Goal: Check status: Check status

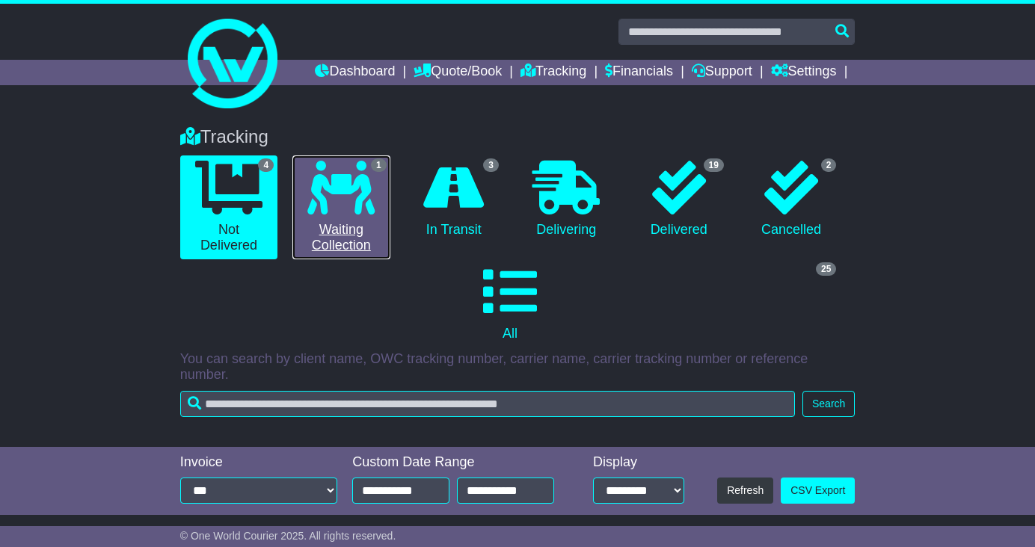
click at [341, 218] on link "1 Waiting Collection" at bounding box center [340, 207] width 97 height 104
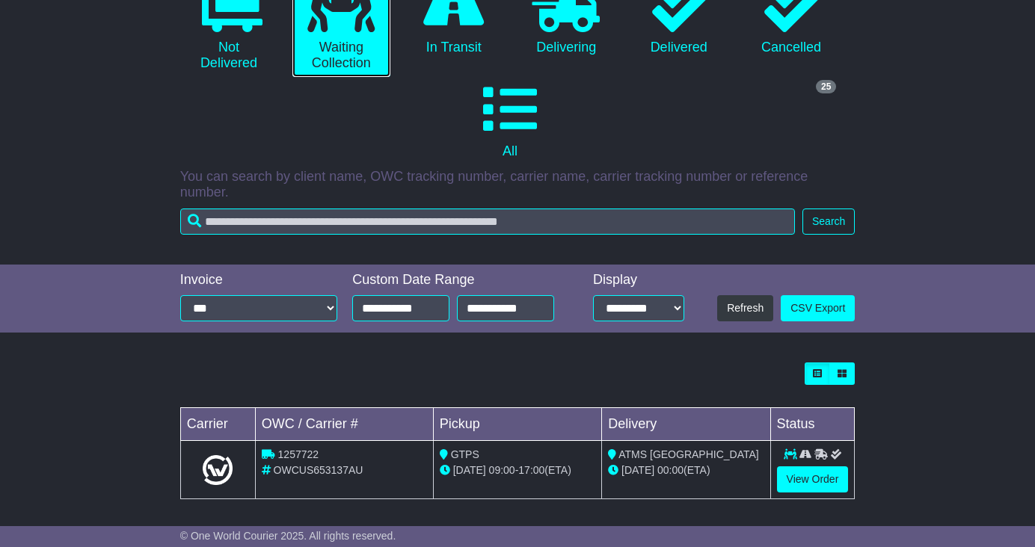
scroll to position [188, 0]
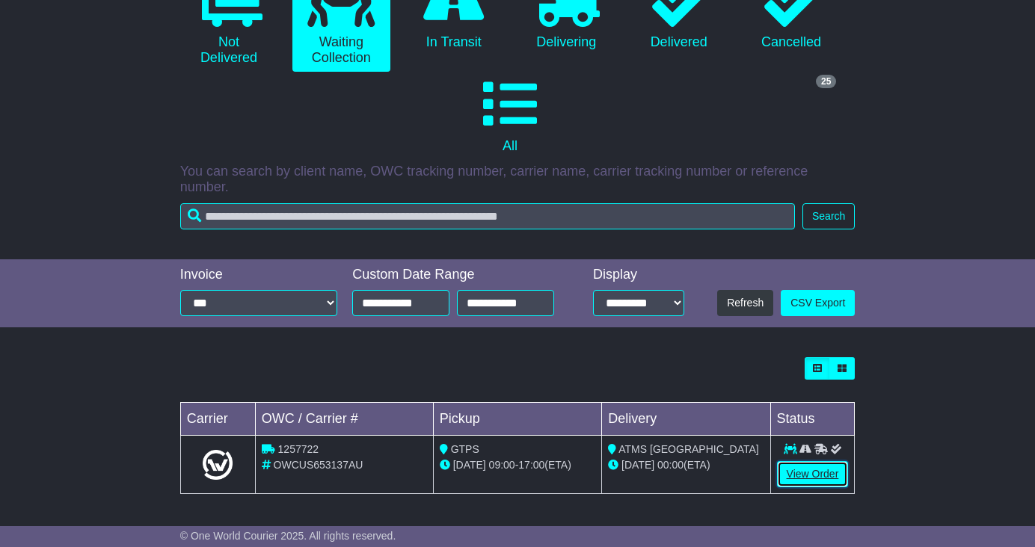
click at [789, 469] on link "View Order" at bounding box center [813, 474] width 72 height 26
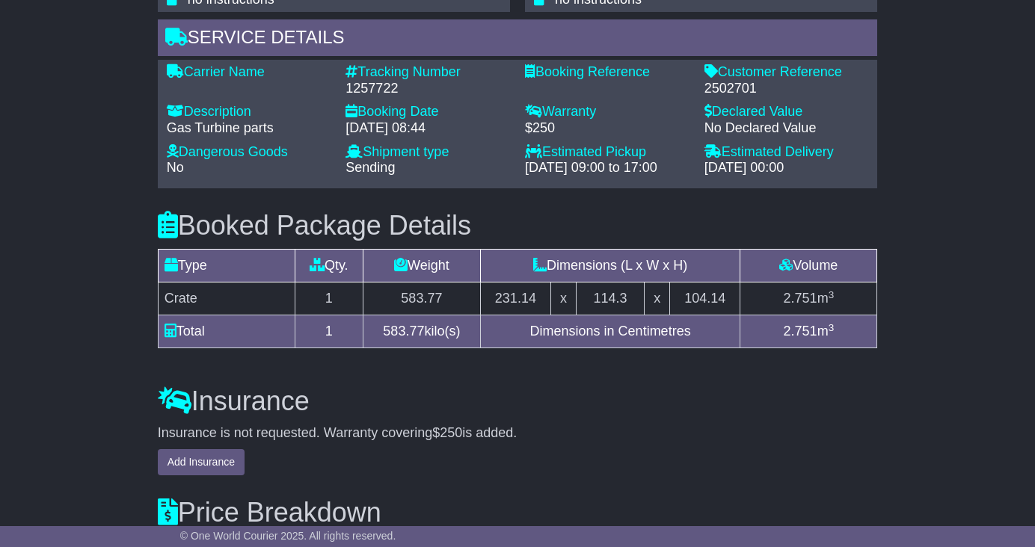
scroll to position [1171, 0]
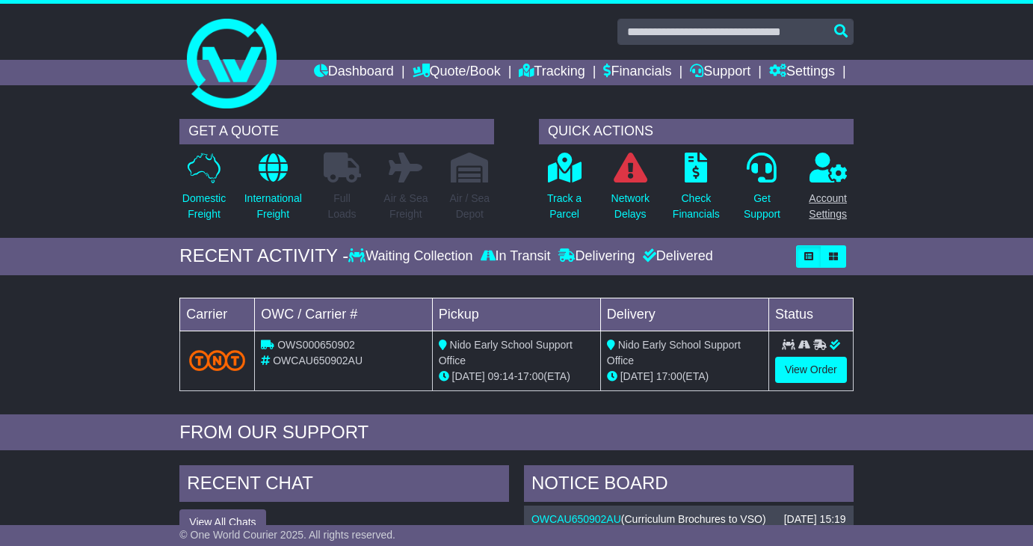
drag, startPoint x: 908, startPoint y: 250, endPoint x: 844, endPoint y: 228, distance: 68.1
click at [908, 250] on div "RECENT ACTIVITY - Waiting Collection In Transit Delivering Delivered" at bounding box center [516, 256] width 1033 height 37
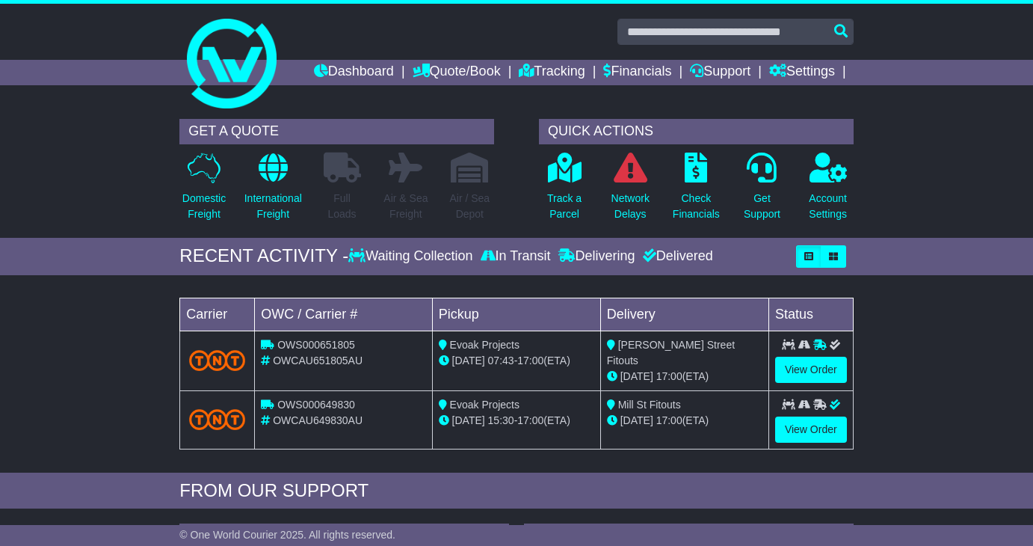
click at [926, 215] on div "GET A QUOTE Domestic Freight International Freight Full Loads Air & Sea Freight…" at bounding box center [516, 174] width 1033 height 126
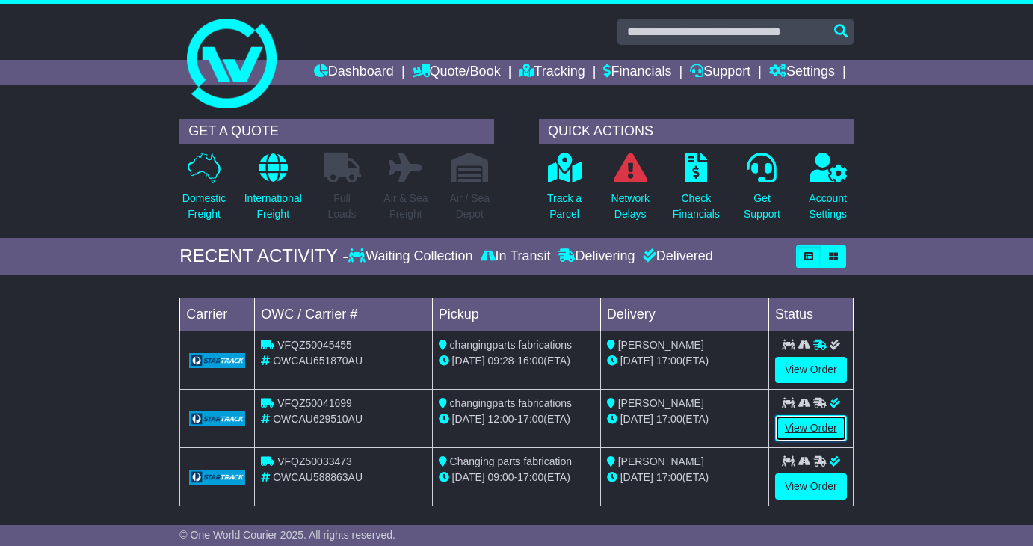
click at [823, 425] on link "View Order" at bounding box center [811, 428] width 72 height 26
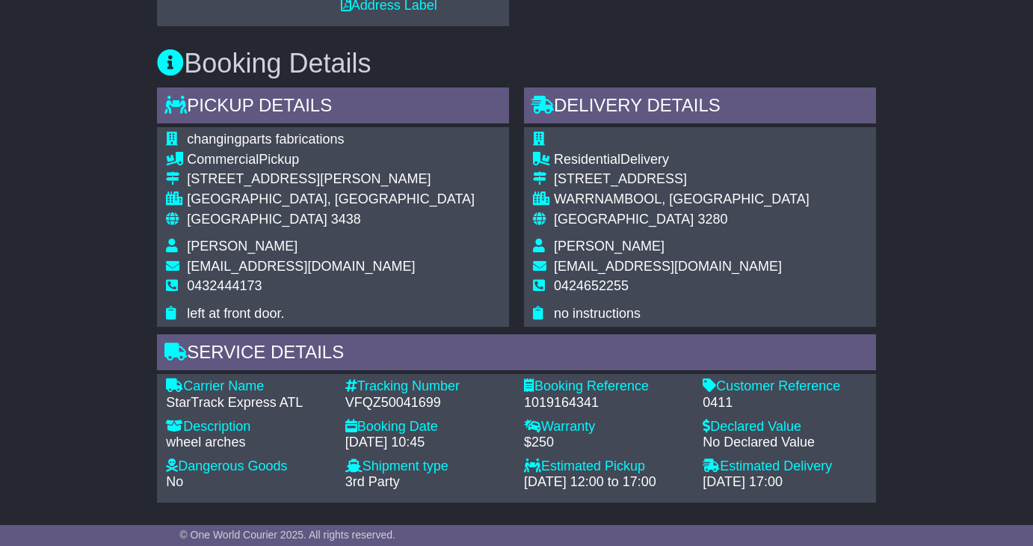
scroll to position [673, 0]
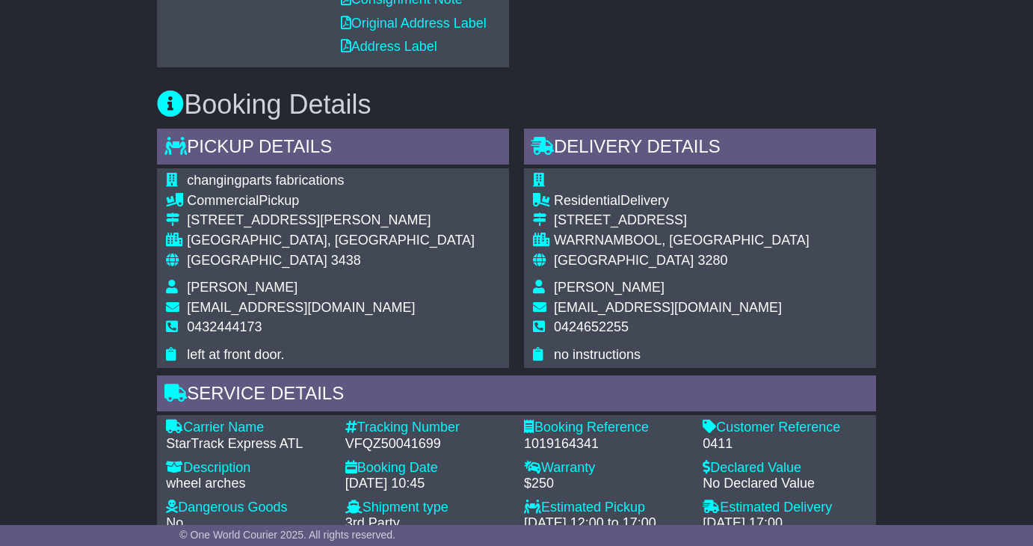
drag, startPoint x: 427, startPoint y: 306, endPoint x: 157, endPoint y: 312, distance: 269.9
click at [157, 312] on div "changingparts fabrications Commercial Pickup [STREET_ADDRESS][PERSON_NAME] [GEO…" at bounding box center [333, 267] width 352 height 199
click at [291, 313] on span "[EMAIL_ADDRESS][DOMAIN_NAME]" at bounding box center [301, 307] width 228 height 15
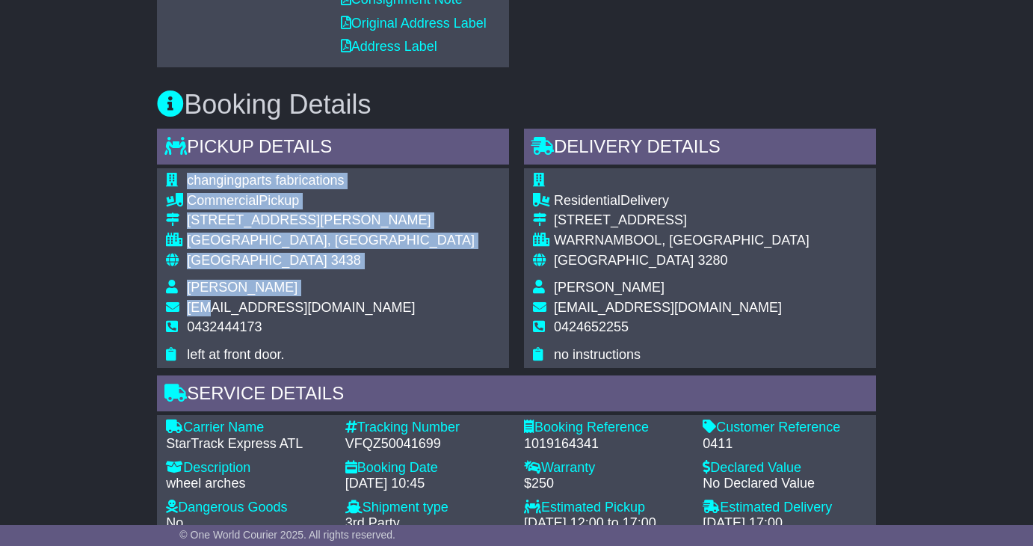
drag, startPoint x: 413, startPoint y: 306, endPoint x: 208, endPoint y: 310, distance: 204.9
click at [208, 310] on div "changingparts fabrications Commercial Pickup [STREET_ADDRESS][PERSON_NAME] [GEO…" at bounding box center [333, 267] width 352 height 199
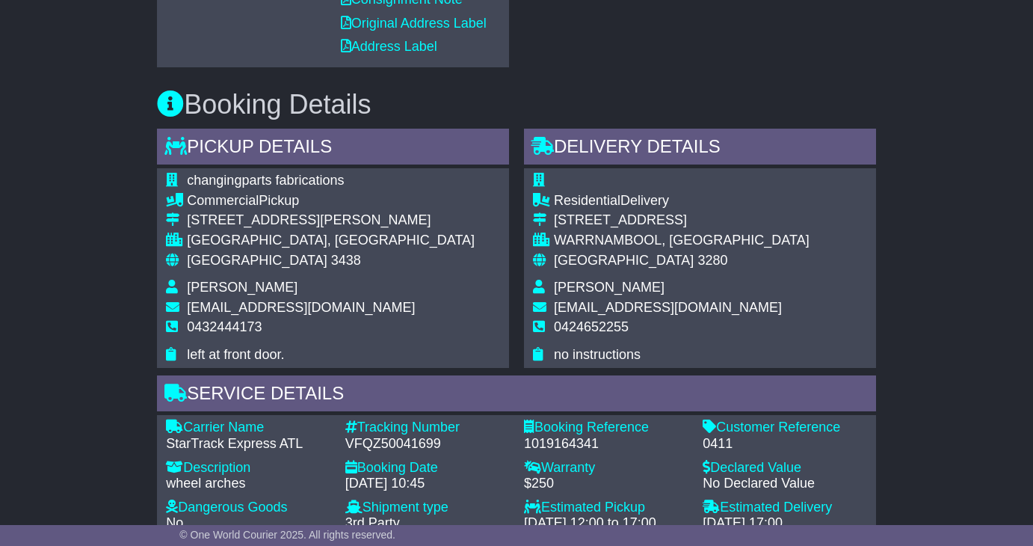
click at [187, 306] on td "[EMAIL_ADDRESS][DOMAIN_NAME]" at bounding box center [331, 310] width 288 height 20
drag, startPoint x: 187, startPoint y: 304, endPoint x: 410, endPoint y: 309, distance: 222.8
click at [410, 309] on span "changingpartsautomotive@gmail.com" at bounding box center [301, 307] width 228 height 15
copy span "changingpartsautomotive@gmail.com"
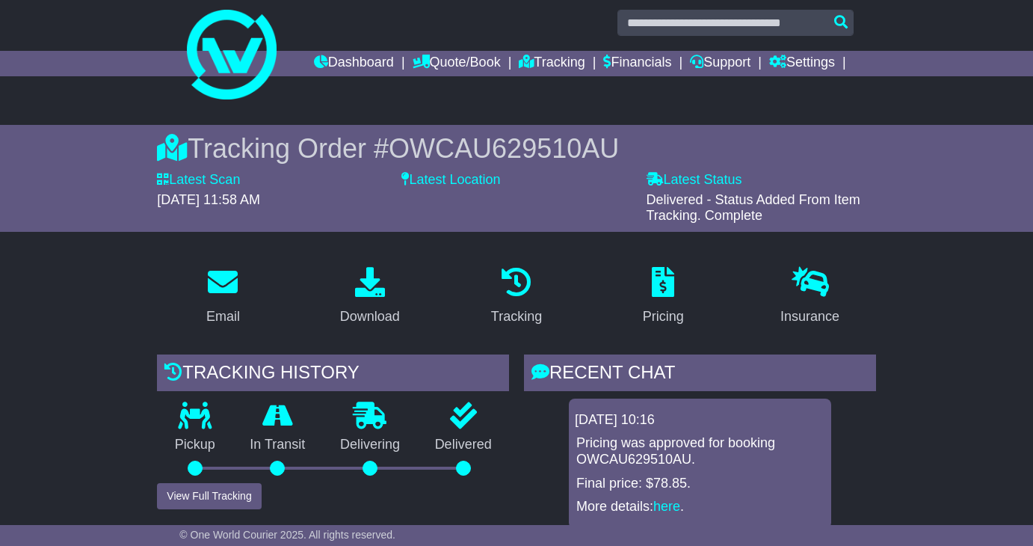
scroll to position [0, 0]
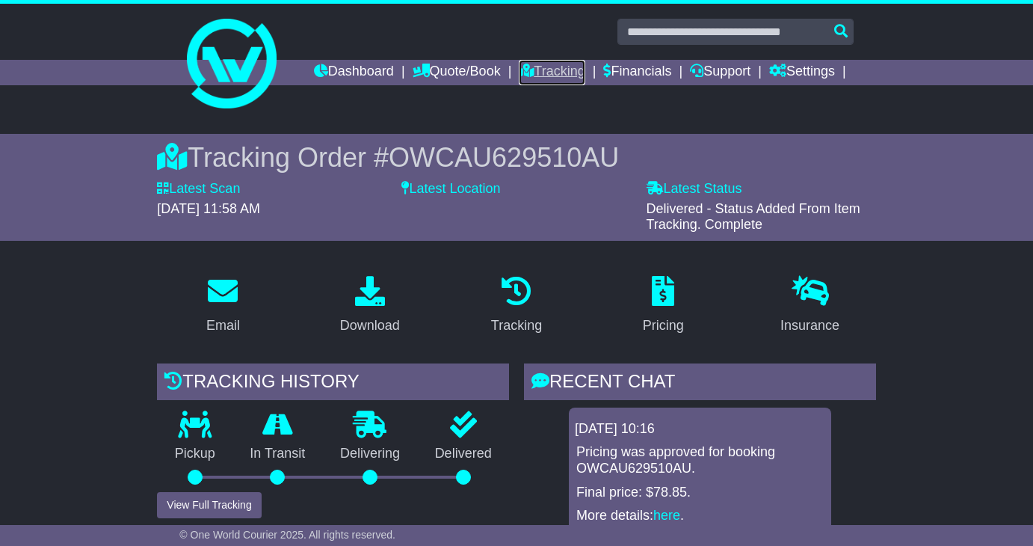
click at [529, 71] on link "Tracking" at bounding box center [552, 72] width 66 height 25
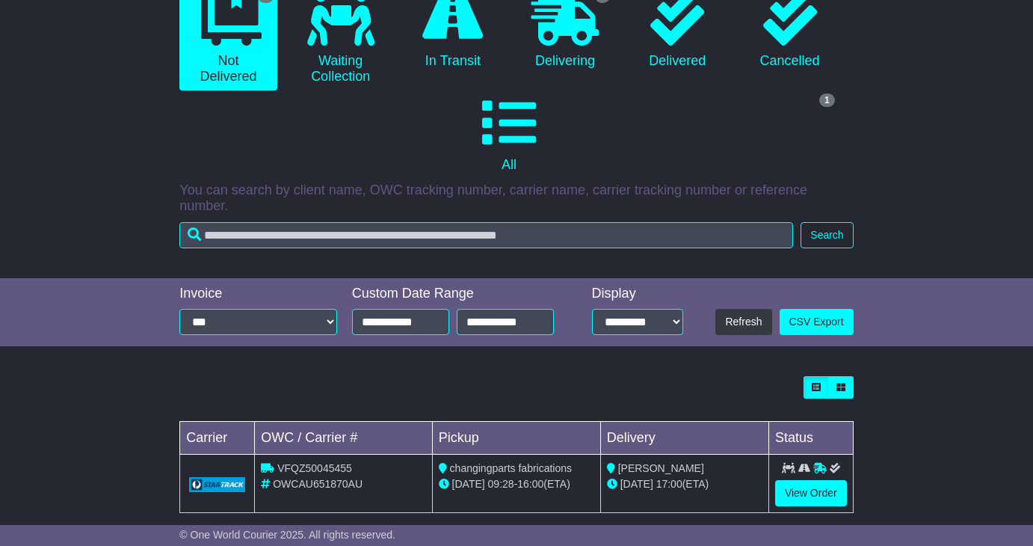
scroll to position [189, 0]
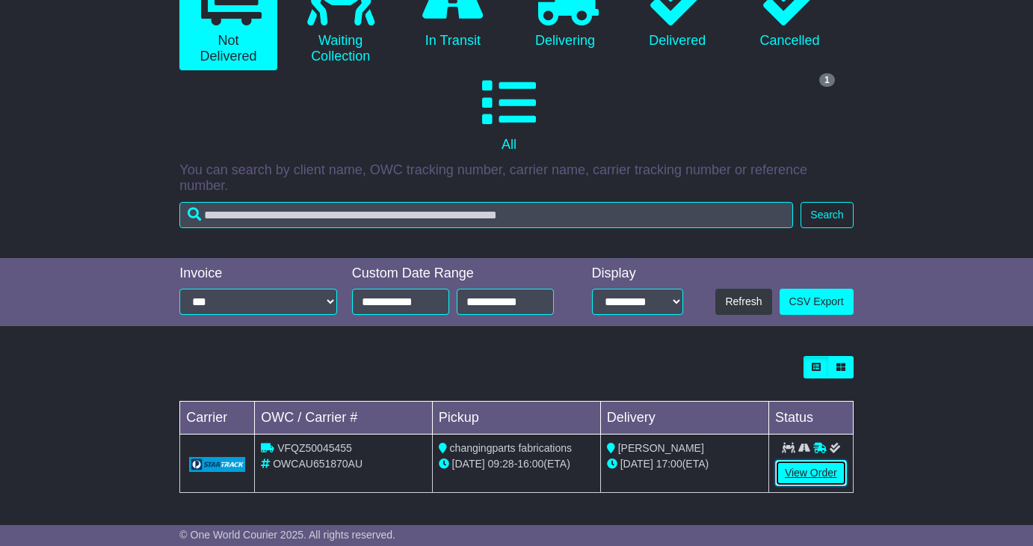
click at [806, 484] on link "View Order" at bounding box center [811, 473] width 72 height 26
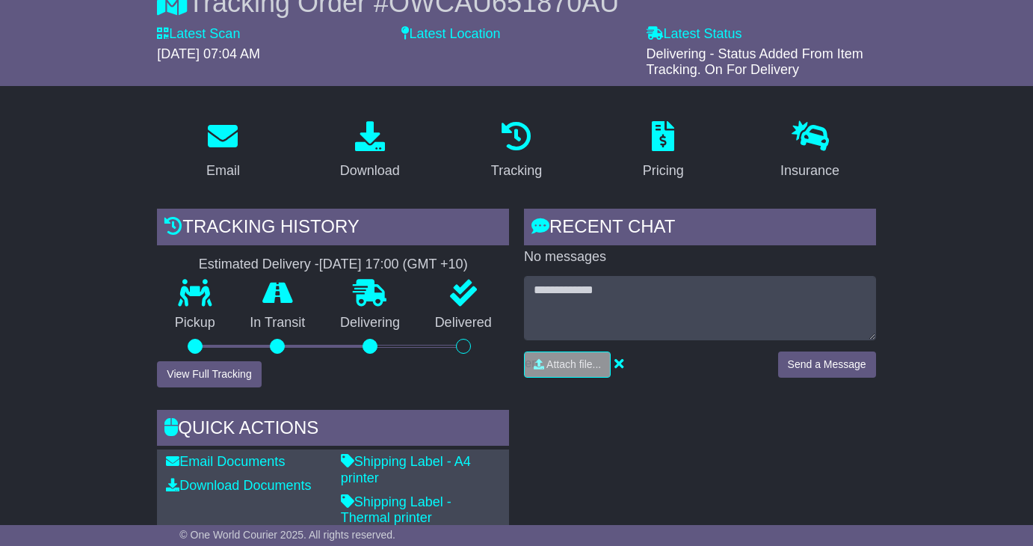
scroll to position [150, 0]
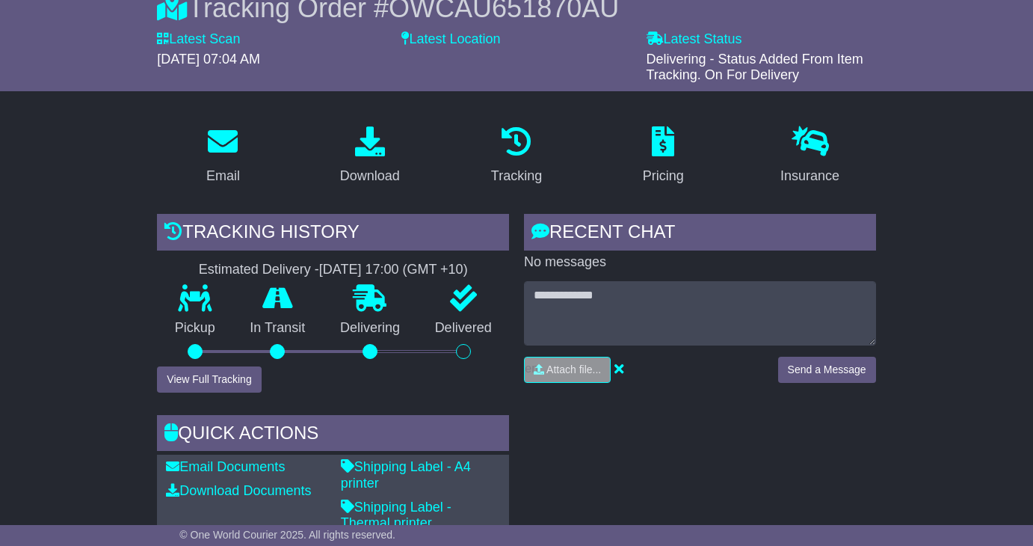
drag, startPoint x: 839, startPoint y: 463, endPoint x: 710, endPoint y: 415, distance: 137.9
click at [839, 463] on div "RECENT CHAT Loading... No messages Attach file..." at bounding box center [700, 414] width 367 height 401
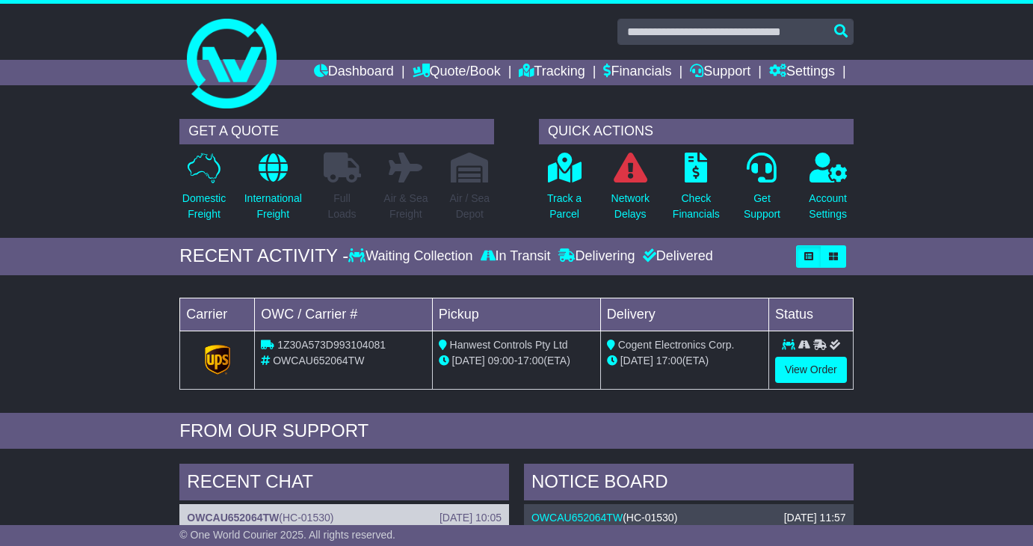
drag, startPoint x: 992, startPoint y: 354, endPoint x: 984, endPoint y: 354, distance: 8.3
click at [991, 354] on div "Loading... No bookings found Carrier OWC / Carrier # Pickup Delivery Status 1Z3…" at bounding box center [516, 348] width 1033 height 130
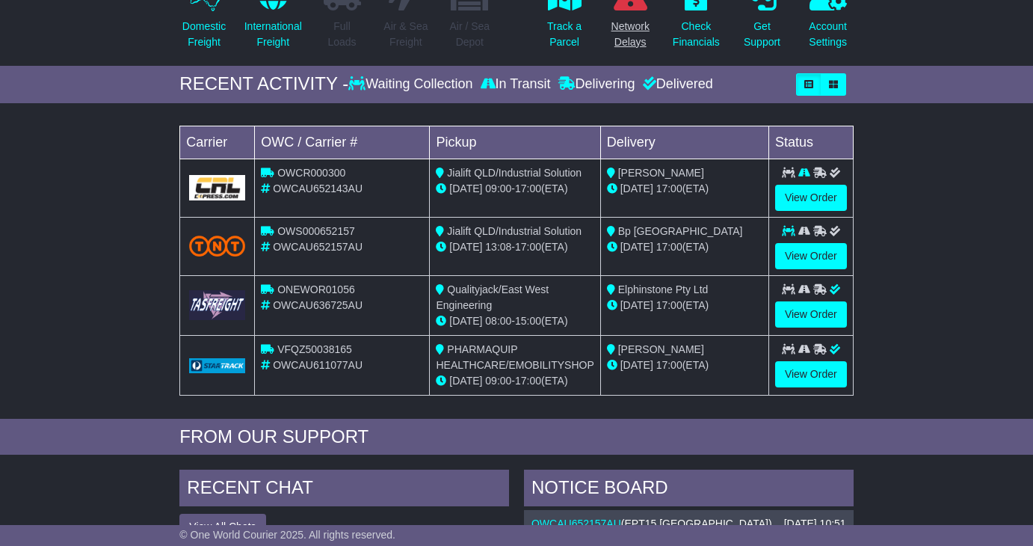
scroll to position [174, 0]
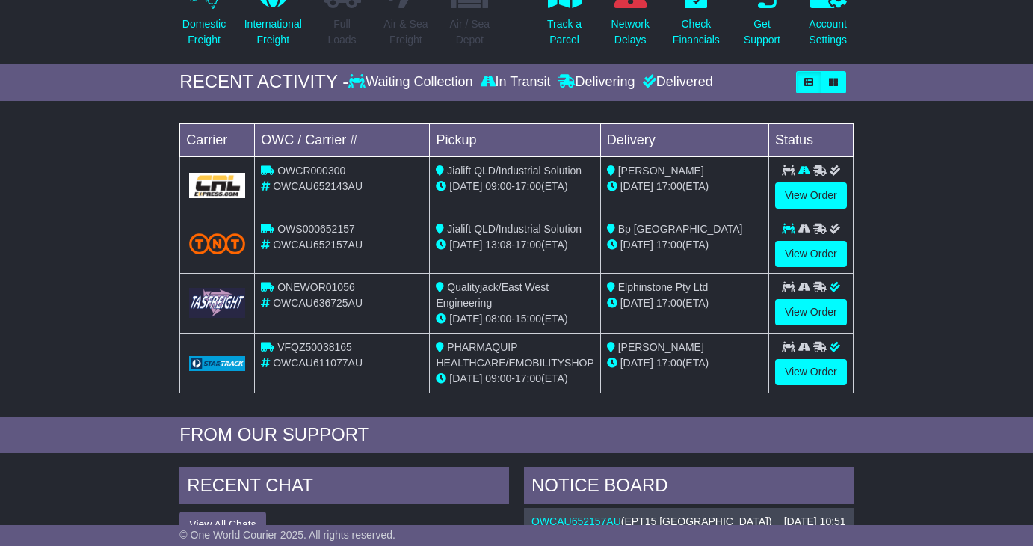
click at [924, 187] on div "Loading... No bookings found Carrier OWC / Carrier # Pickup Delivery Status OWC…" at bounding box center [516, 262] width 1033 height 308
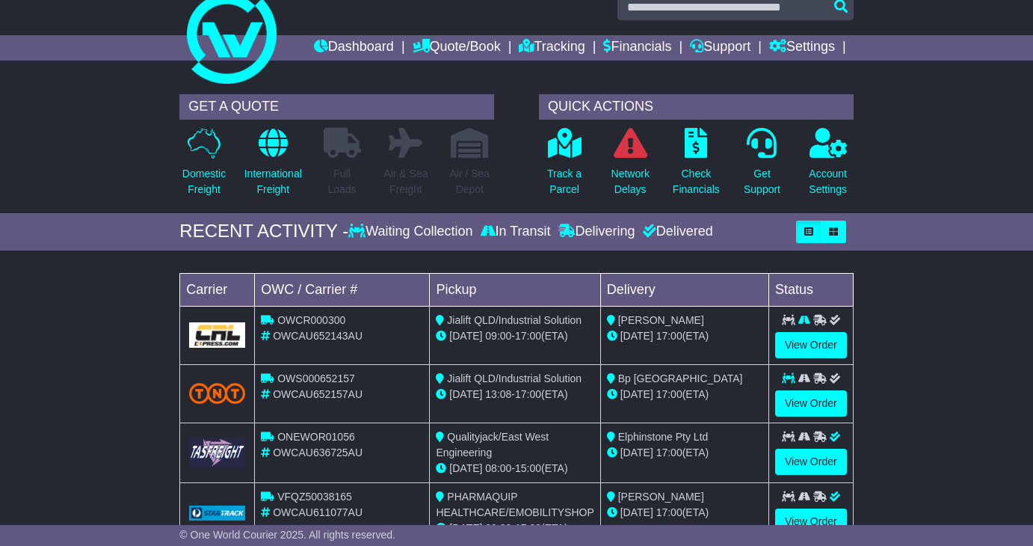
scroll to position [0, 0]
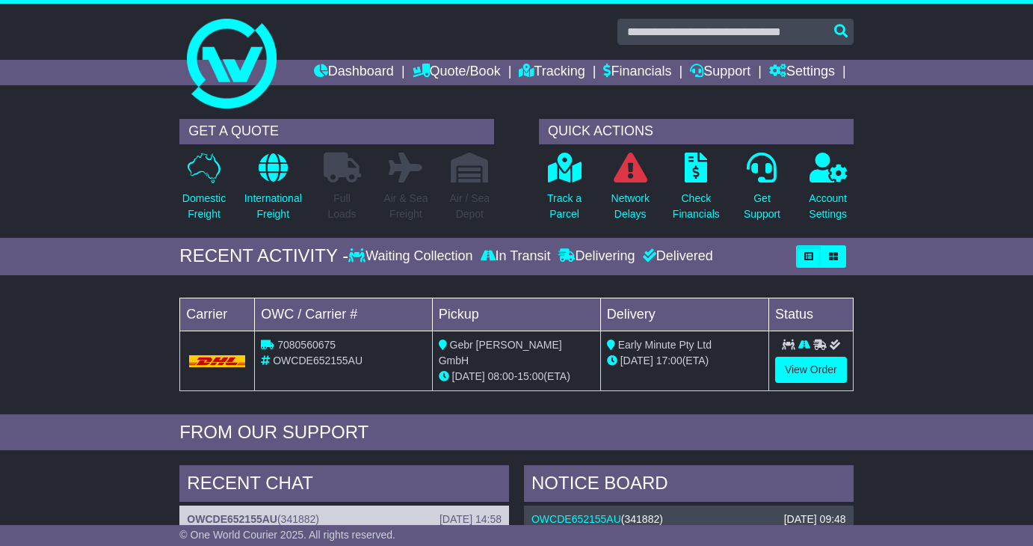
click at [937, 258] on div "RECENT ACTIVITY - Waiting Collection In Transit Delivering Delivered" at bounding box center [516, 256] width 1033 height 37
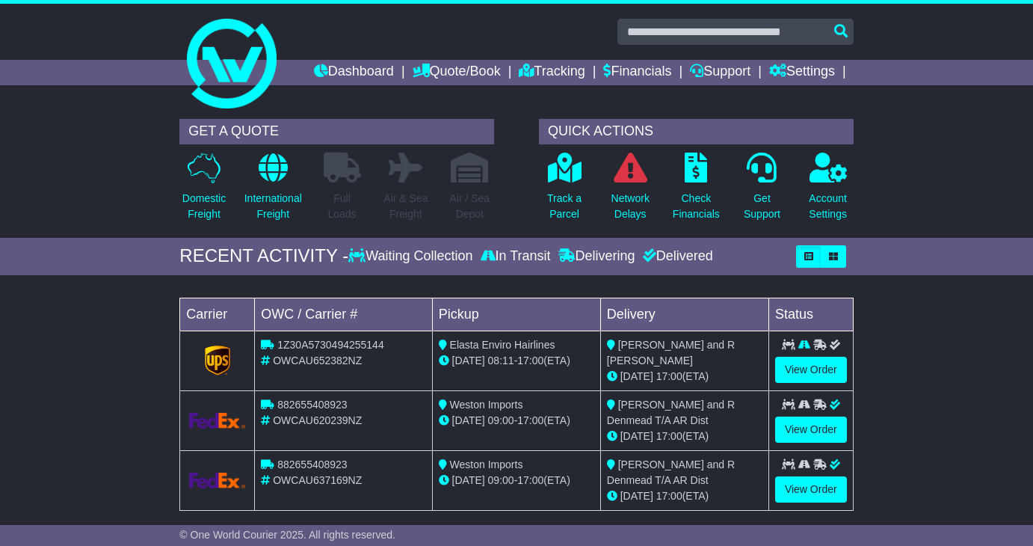
click at [934, 422] on div "Loading... No bookings found Carrier OWC / Carrier # Pickup Delivery Status 1Z3…" at bounding box center [516, 408] width 1033 height 251
click at [888, 242] on div "RECENT ACTIVITY - Waiting Collection In Transit Delivering Delivered" at bounding box center [516, 256] width 1033 height 37
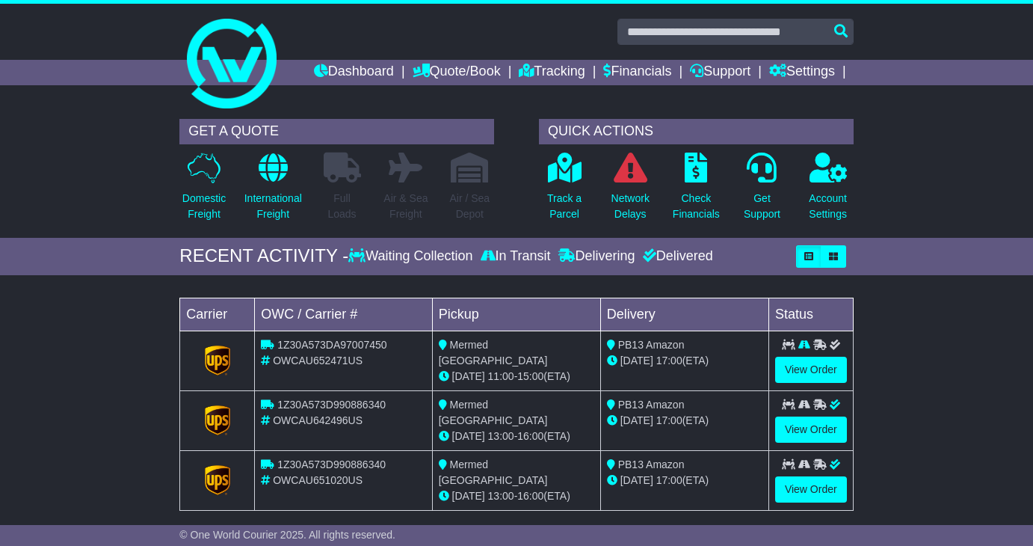
click at [877, 207] on div "GET A QUOTE Domestic Freight International Freight Full Loads Air & Sea Freight…" at bounding box center [516, 174] width 1033 height 126
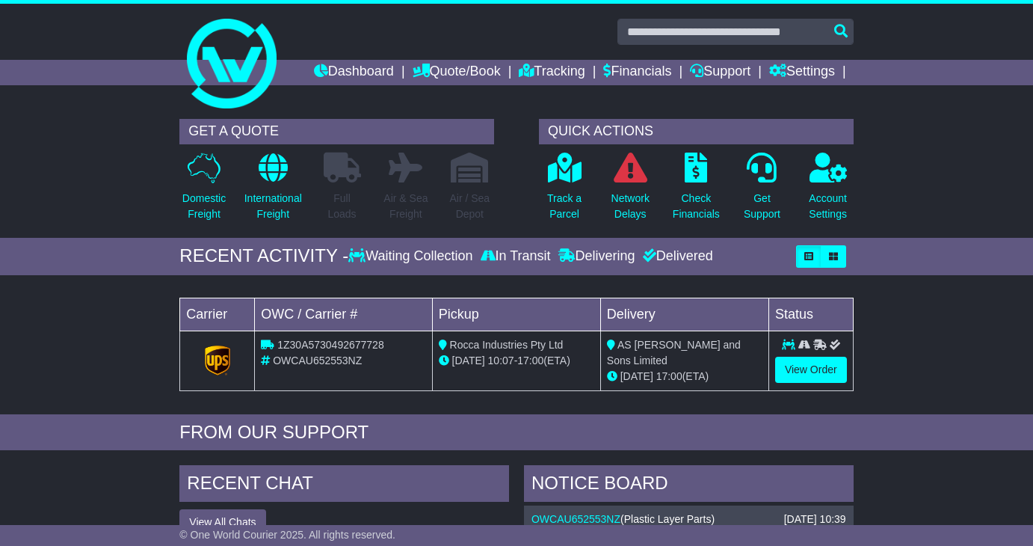
click at [897, 155] on div "GET A QUOTE Domestic Freight International Freight Full Loads Air & Sea Freight…" at bounding box center [516, 174] width 1033 height 126
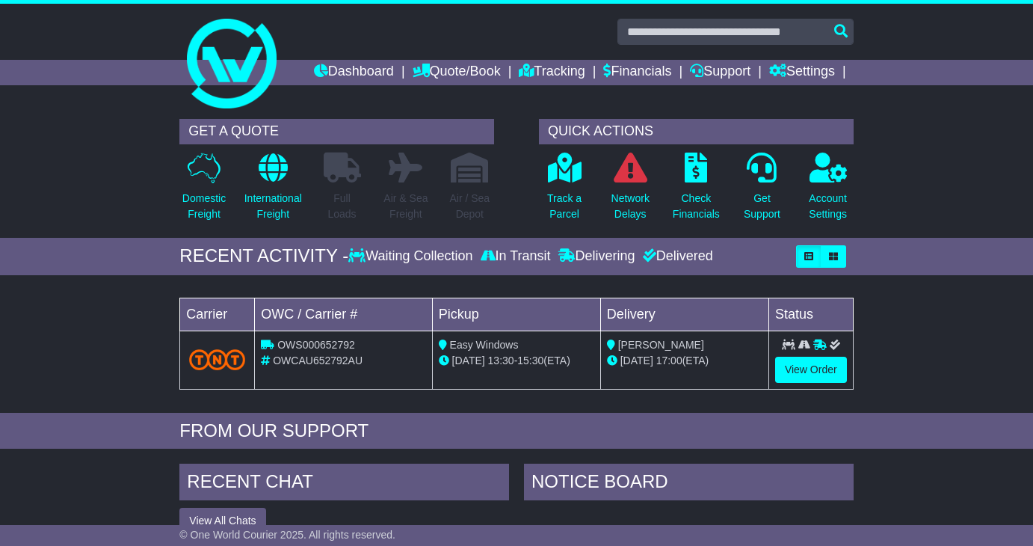
click at [329, 357] on span "OWCAU652792AU" at bounding box center [318, 360] width 90 height 12
copy span "OWCAU652792AU"
click at [896, 239] on div "RECENT ACTIVITY - Waiting Collection In Transit Delivering Delivered" at bounding box center [516, 256] width 1033 height 37
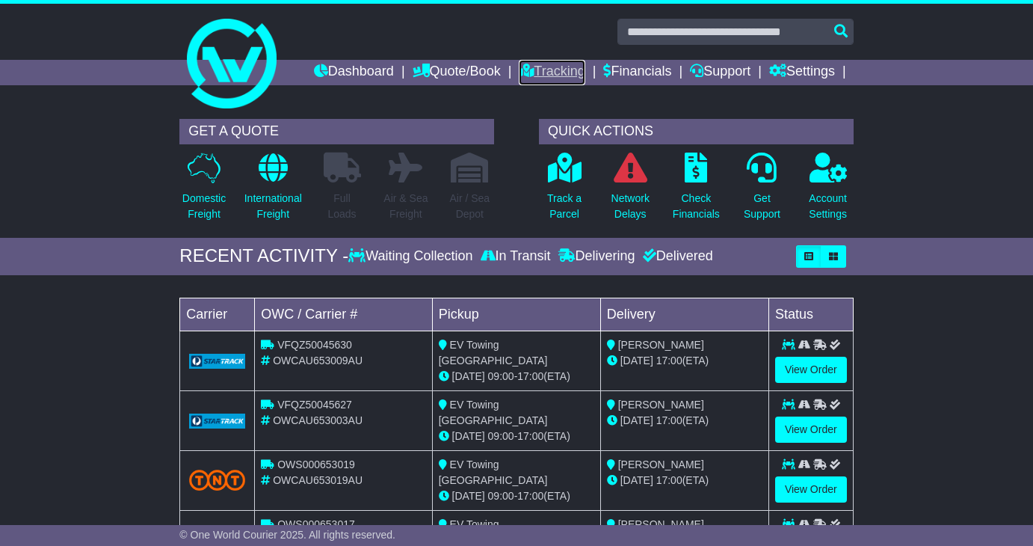
click at [553, 66] on link "Tracking" at bounding box center [552, 72] width 66 height 25
